Goal: Task Accomplishment & Management: Manage account settings

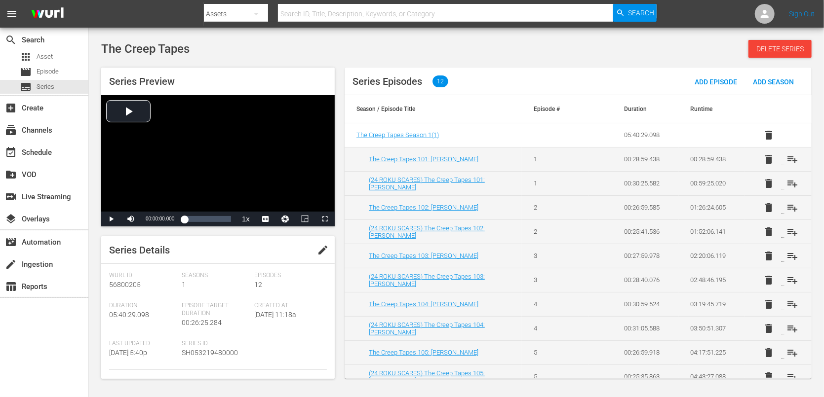
drag, startPoint x: 23, startPoint y: 339, endPoint x: 24, endPoint y: 347, distance: 7.4
click at [24, 347] on div "search Search apps Asset movie Episode subtitles Series add_box Create subscrip…" at bounding box center [44, 226] width 89 height 397
click at [316, 242] on button "edit" at bounding box center [323, 250] width 24 height 24
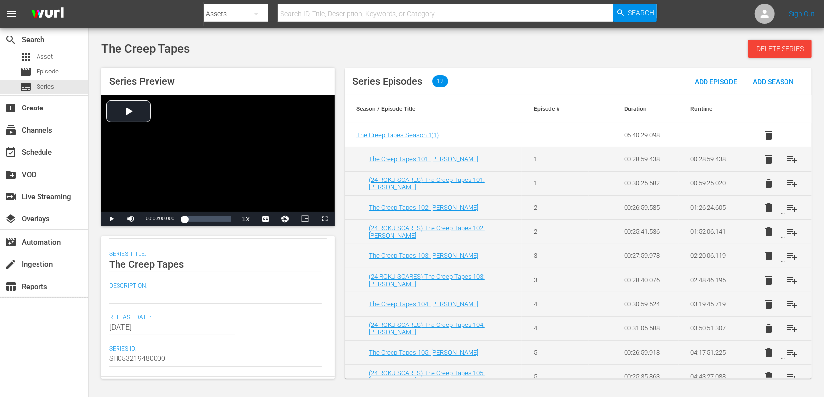
click at [142, 297] on textarea at bounding box center [215, 296] width 213 height 12
paste textarea "https://platform.wurl.com/main/series/56800205"
type textarea "https://platform.wurl.com/main/series/56800205"
drag, startPoint x: 264, startPoint y: 291, endPoint x: 102, endPoint y: 294, distance: 161.5
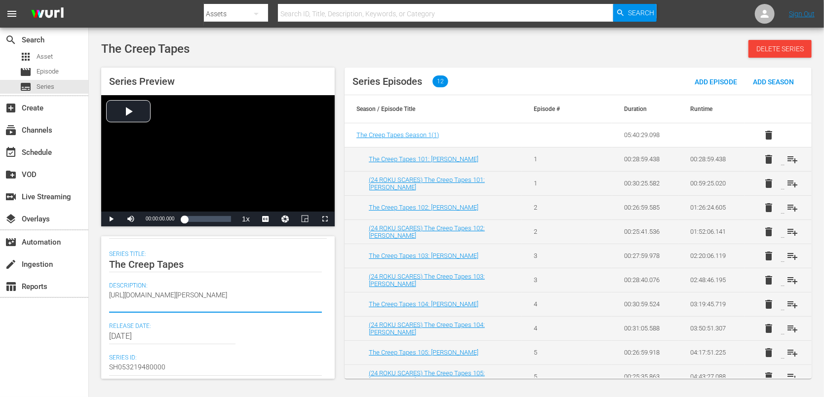
click at [102, 294] on div "Series Details Discard Save Wurl Id 56800205 Seasons 1 Episodes 12 Duration 05:…" at bounding box center [218, 307] width 234 height 143
click at [217, 304] on div at bounding box center [215, 296] width 213 height 24
click at [212, 297] on textarea at bounding box center [215, 296] width 213 height 12
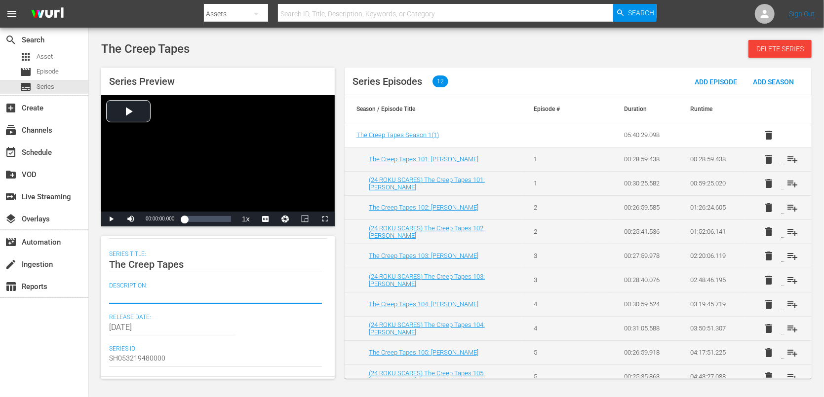
paste textarea "THE CREEP TAPES is a collection of tapes from the secret vault of the world's d…"
type textarea "THE CREEP TAPES is a collection of tapes from the secret vault of the world's d…"
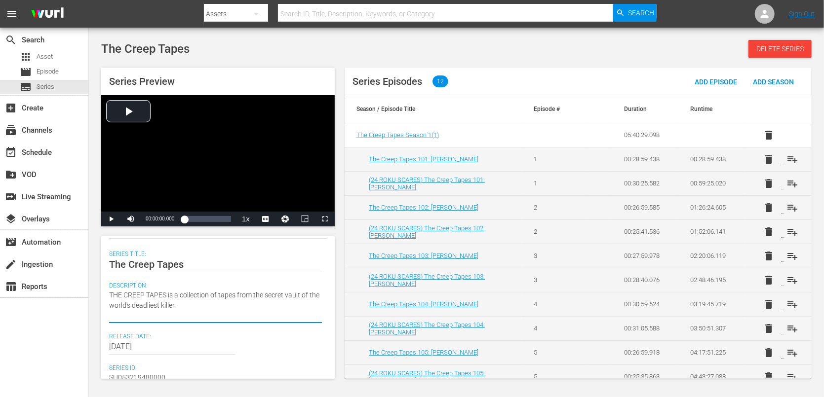
type textarea "THE CREEP TAPES is a collection of tapes from the secret vault of the world's d…"
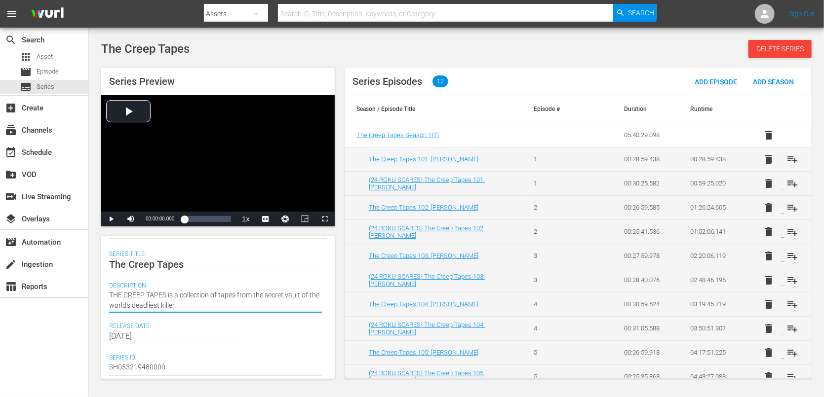
scroll to position [0, 0]
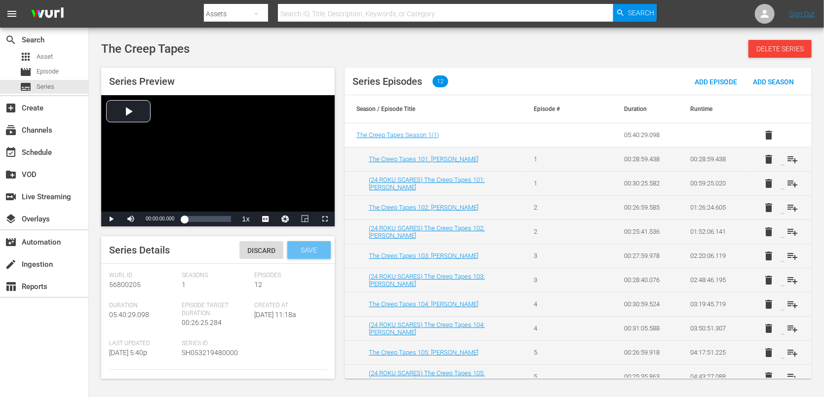
type textarea "THE CREEP TAPES is a collection of tapes from the secret vault of the world's d…"
click at [296, 242] on div "Save" at bounding box center [308, 250] width 43 height 18
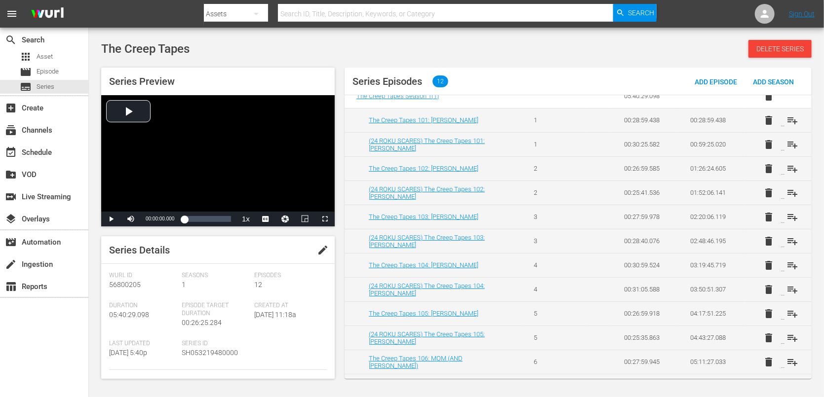
scroll to position [59, 0]
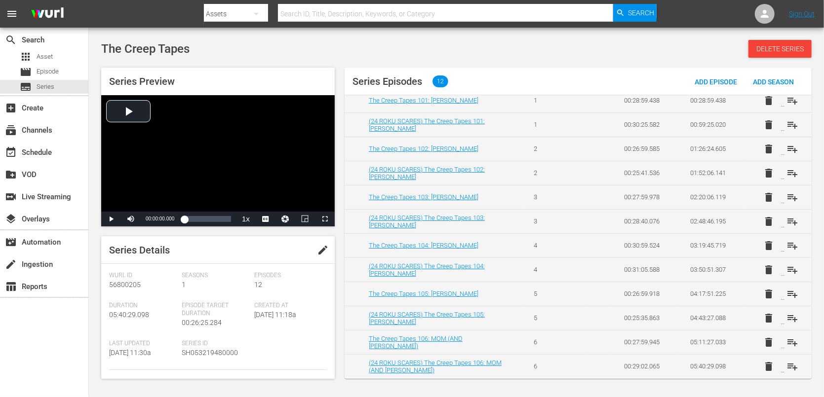
click at [57, 353] on div "search Search apps Asset movie Episode subtitles Series add_box Create subscrip…" at bounding box center [44, 226] width 89 height 397
drag, startPoint x: 58, startPoint y: 338, endPoint x: 57, endPoint y: 322, distance: 15.9
click at [58, 341] on div "search Search apps Asset movie Episode subtitles Series add_box Create subscrip…" at bounding box center [44, 226] width 89 height 397
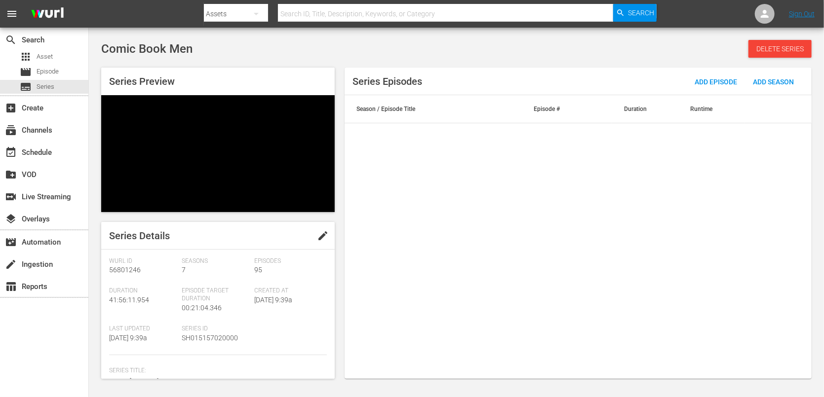
drag, startPoint x: 18, startPoint y: 330, endPoint x: 52, endPoint y: 311, distance: 39.6
click at [18, 330] on div "search Search apps Asset movie Episode subtitles Series add_box Create subscrip…" at bounding box center [44, 226] width 89 height 397
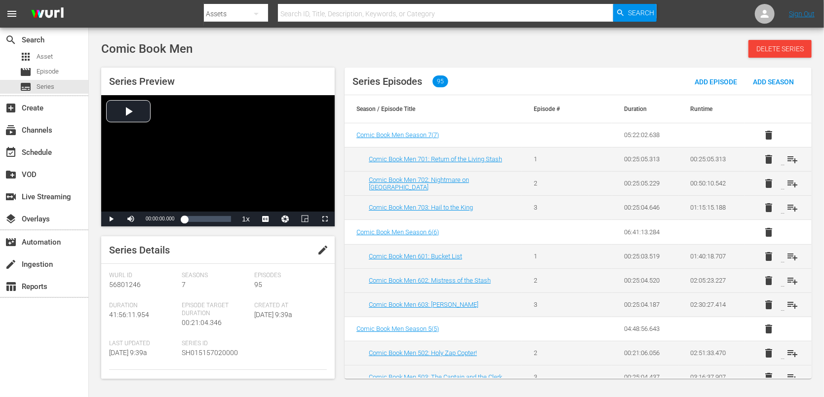
click at [324, 247] on span "edit" at bounding box center [323, 250] width 12 height 12
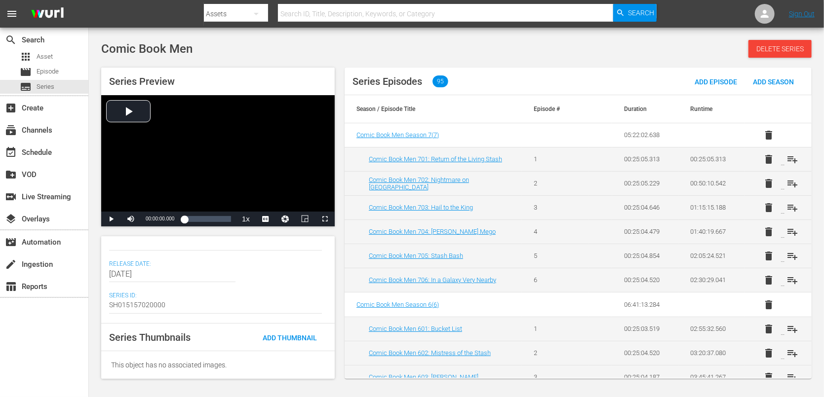
scroll to position [119, 0]
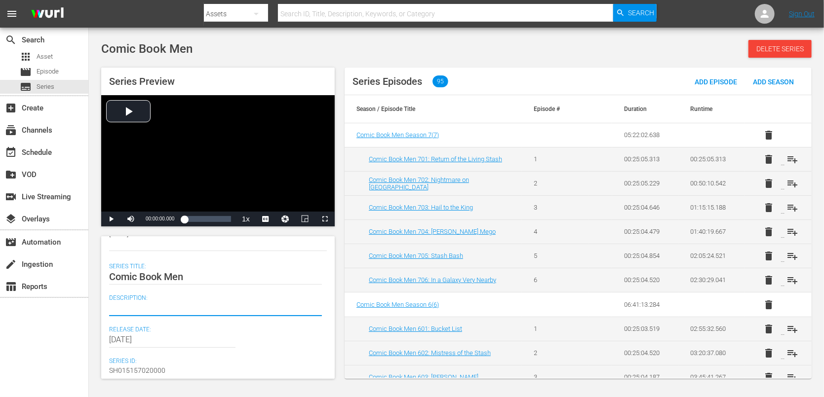
click at [253, 309] on textarea at bounding box center [215, 309] width 213 height 12
drag, startPoint x: 52, startPoint y: 346, endPoint x: 78, endPoint y: 342, distance: 26.4
click at [60, 354] on div "search Search apps Asset movie Episode subtitles Series add_box Create subscrip…" at bounding box center [44, 226] width 89 height 397
click at [135, 312] on textarea at bounding box center [215, 309] width 213 height 12
paste textarea "Master fanboy Kevin Smith's NJ comic shop where staff and customers geek out ov…"
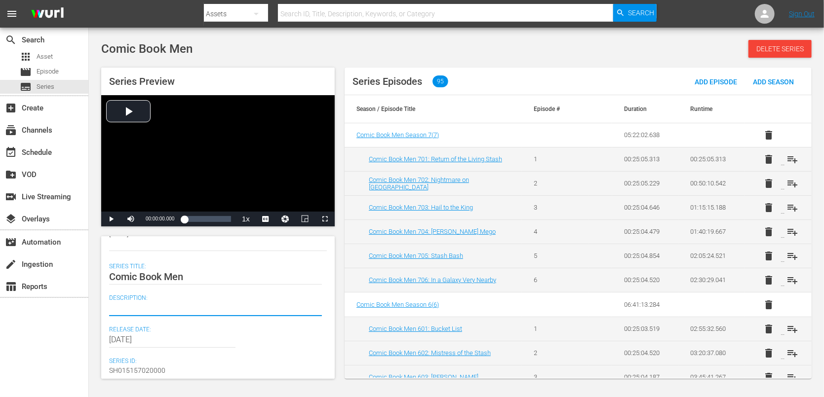
type textarea "Master fanboy Kevin Smith's NJ comic shop where staff and customers geek out ov…"
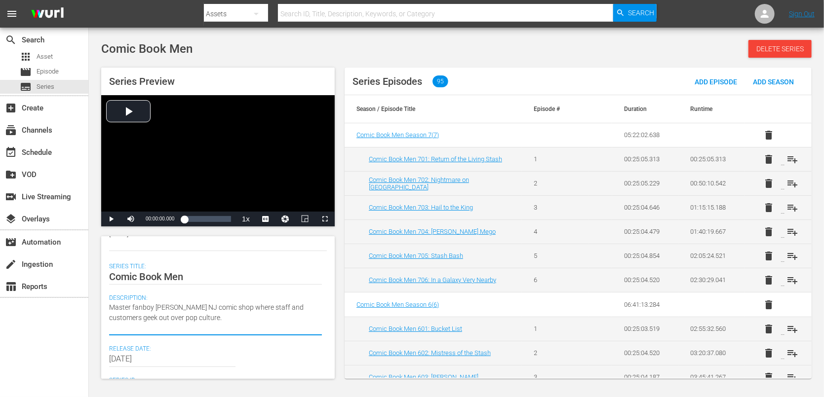
type textarea "Master fanboy Kevin Smith's NJ comic shop where staff and customers geek out ov…"
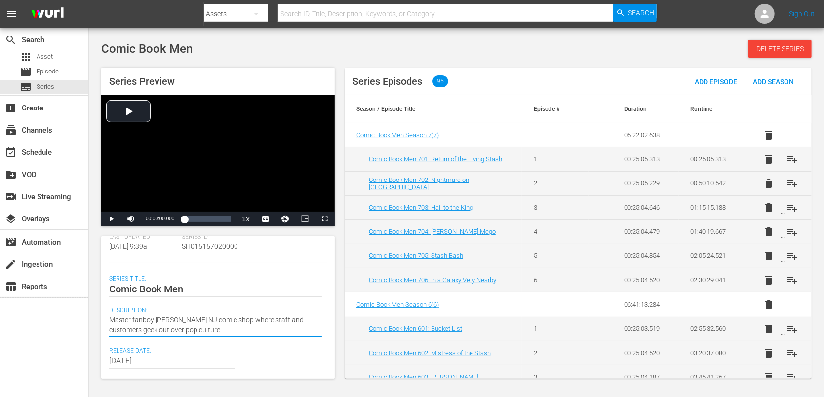
scroll to position [0, 0]
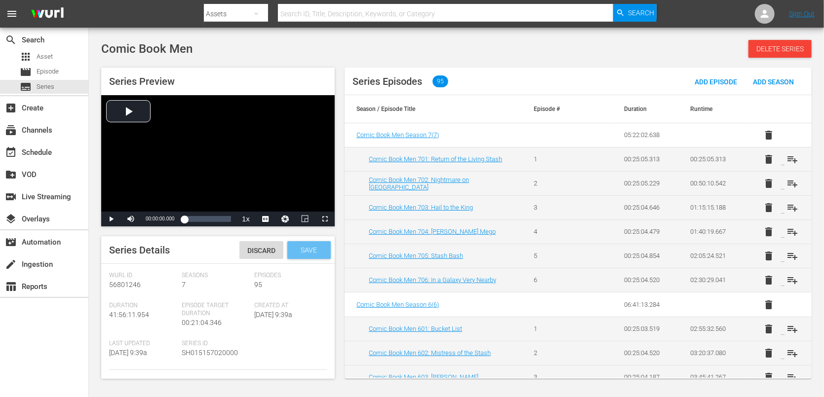
type textarea "Master fanboy Kevin Smith's NJ comic shop where staff and customers geek out ov…"
click at [302, 247] on span "Save" at bounding box center [309, 250] width 32 height 8
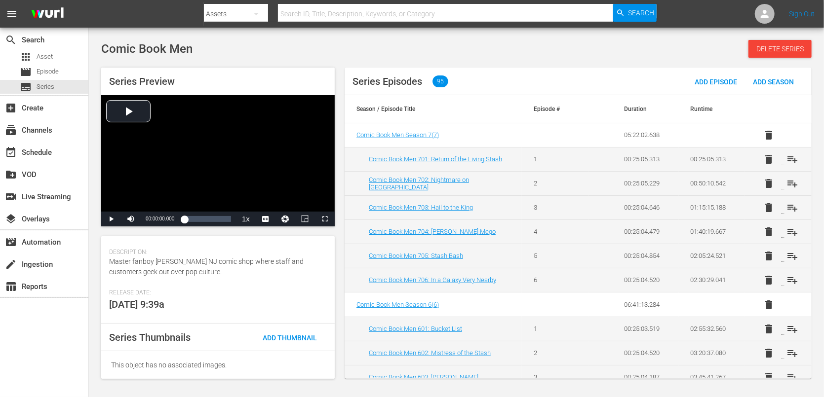
click at [41, 355] on div "search Search apps Asset movie Episode subtitles Series add_box Create subscrip…" at bounding box center [44, 226] width 89 height 397
click at [51, 366] on div "search Search apps Asset movie Episode subtitles Series add_box Create subscrip…" at bounding box center [44, 226] width 89 height 397
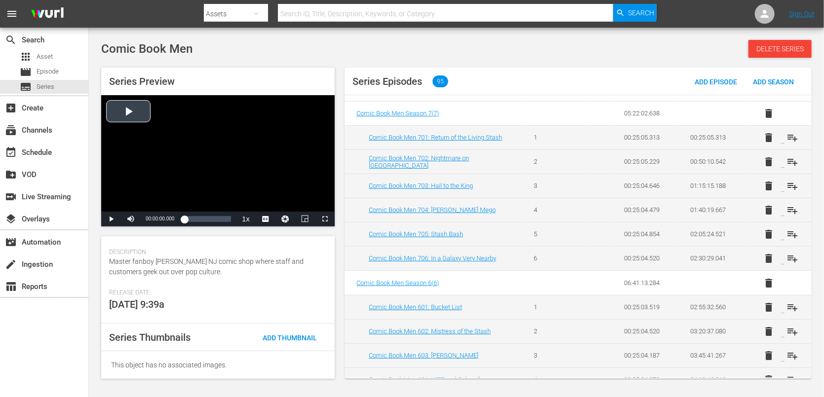
scroll to position [0, 0]
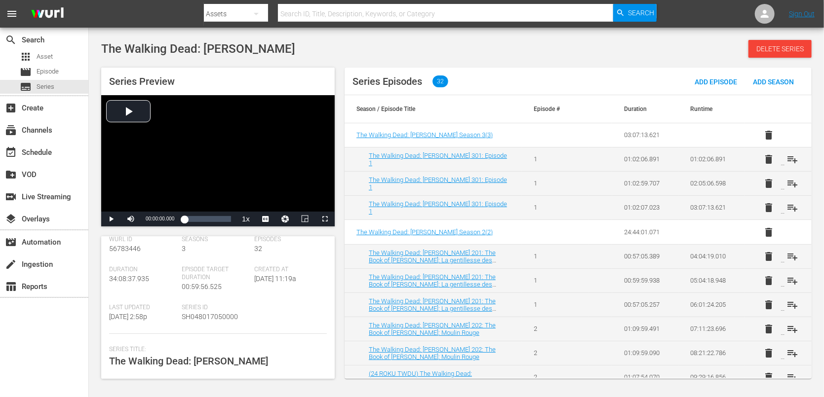
scroll to position [102, 0]
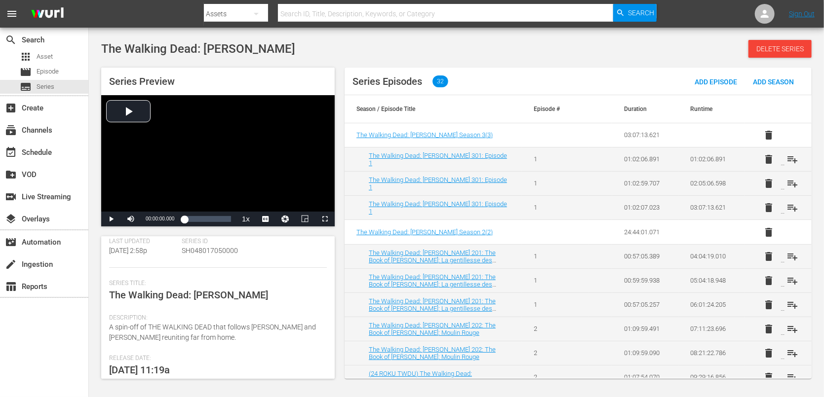
click at [59, 332] on div "search Search apps Asset movie Episode subtitles Series add_box Create subscrip…" at bounding box center [44, 226] width 89 height 397
click at [63, 343] on div "search Search apps Asset movie Episode subtitles Series add_box Create subscrip…" at bounding box center [44, 226] width 89 height 397
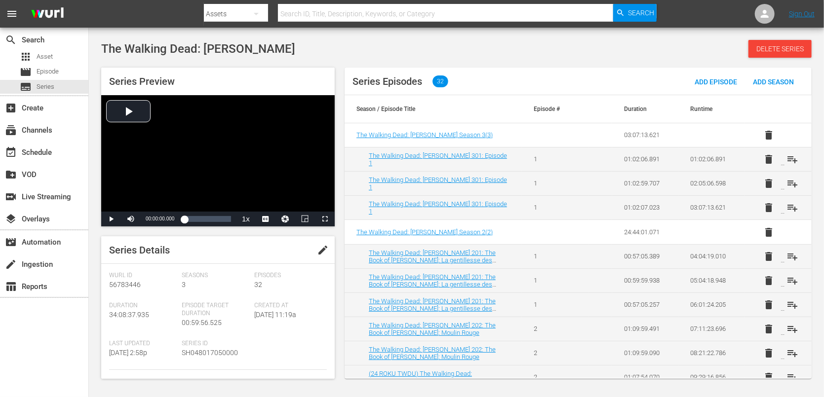
click at [27, 396] on div "search Search apps Asset movie Episode subtitles Series add_box Create subscrip…" at bounding box center [44, 226] width 89 height 397
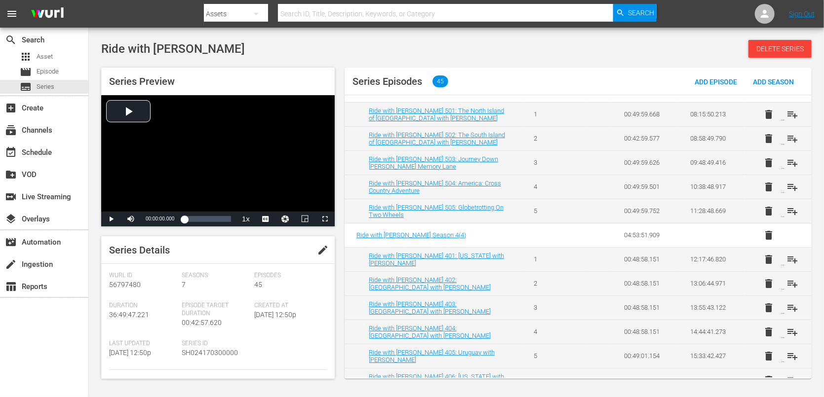
click at [317, 246] on span "edit" at bounding box center [323, 250] width 12 height 12
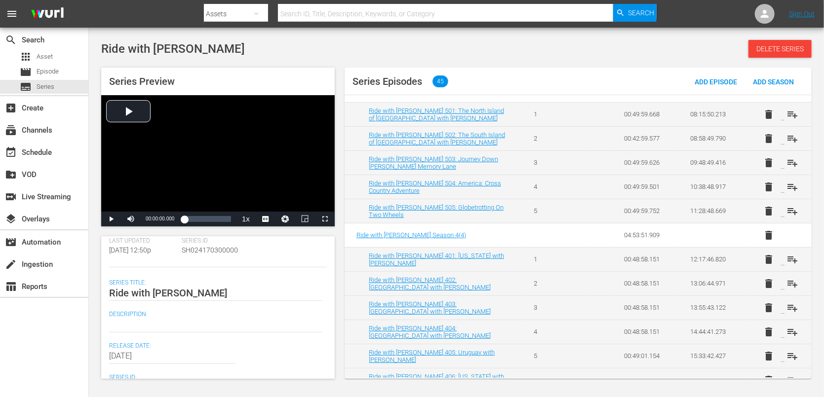
scroll to position [131, 0]
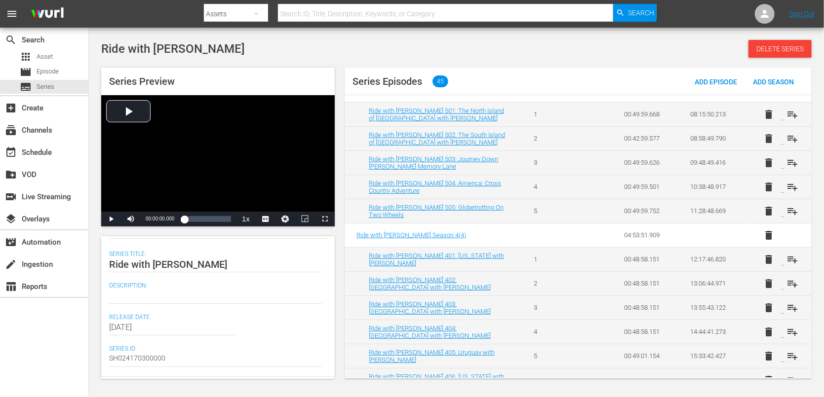
click at [67, 315] on div "search Search apps Asset movie Episode subtitles Series add_box Create subscrip…" at bounding box center [44, 226] width 89 height 397
click at [165, 294] on textarea at bounding box center [215, 296] width 213 height 12
paste textarea "The Walking Dead star Norman Reedus explores culture and hangs with locals arou…"
type textarea "The Walking Dead star Norman Reedus explores culture and hangs with locals arou…"
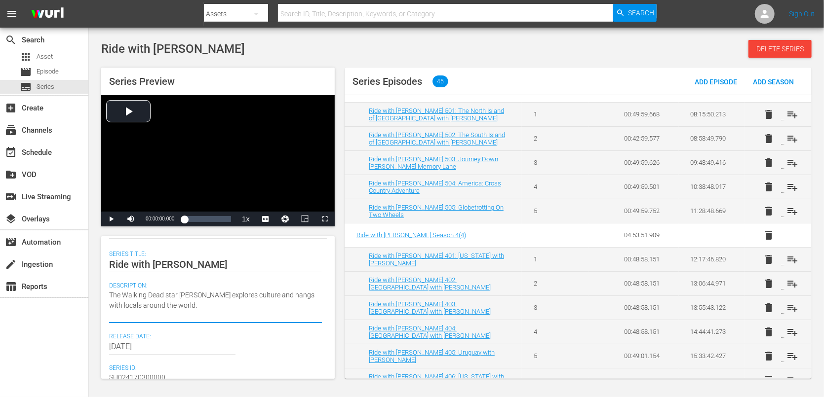
type textarea "The Walking Dead star Norman Reedus explores culture and hangs with locals arou…"
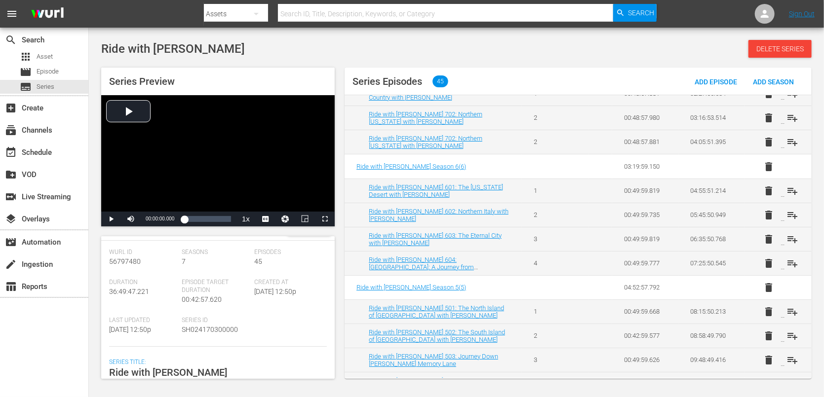
scroll to position [0, 0]
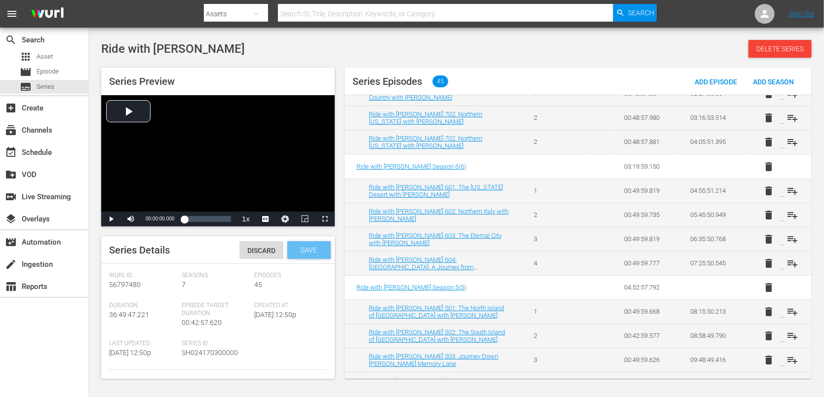
type textarea "The Walking Dead star Norman Reedus explores culture and hangs with locals arou…"
click at [305, 246] on span "Save" at bounding box center [309, 250] width 32 height 8
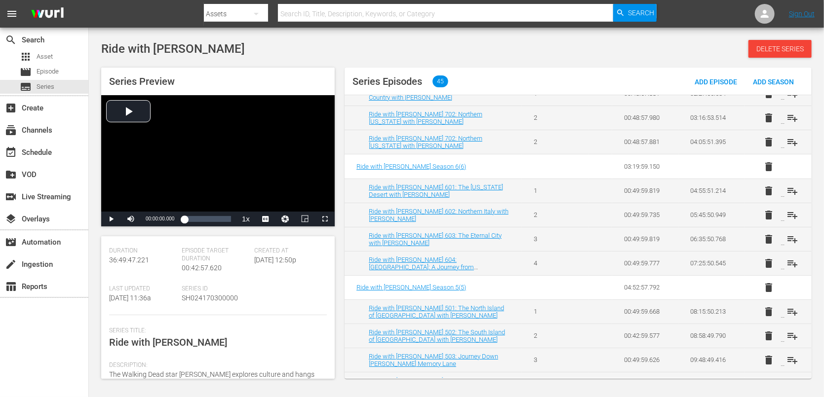
scroll to position [168, 0]
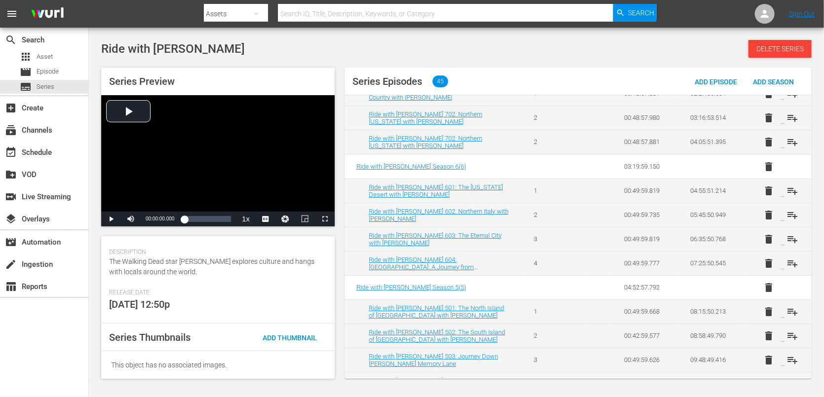
click at [34, 330] on div "search Search apps Asset movie Episode subtitles Series add_box Create subscrip…" at bounding box center [44, 226] width 89 height 397
